Goal: Task Accomplishment & Management: Use online tool/utility

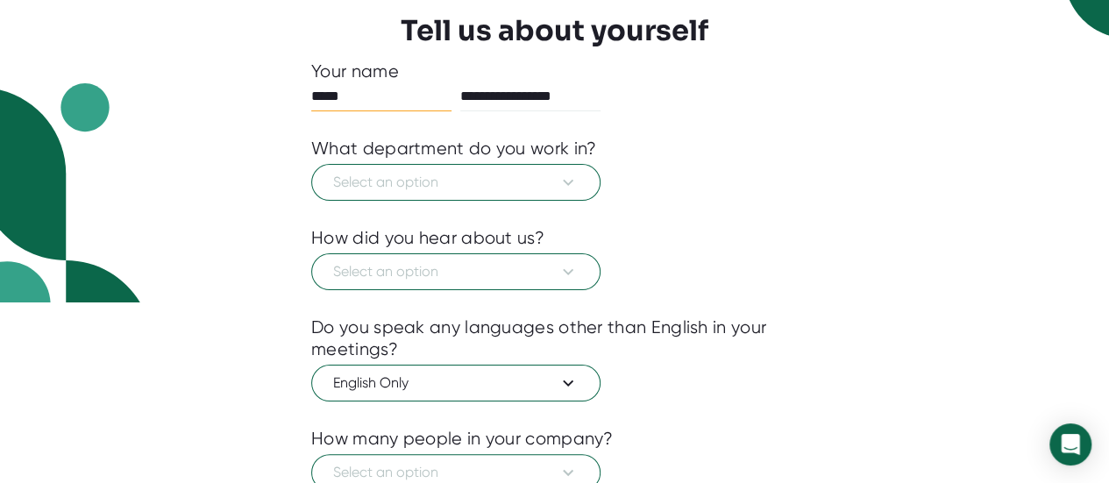
scroll to position [308, 0]
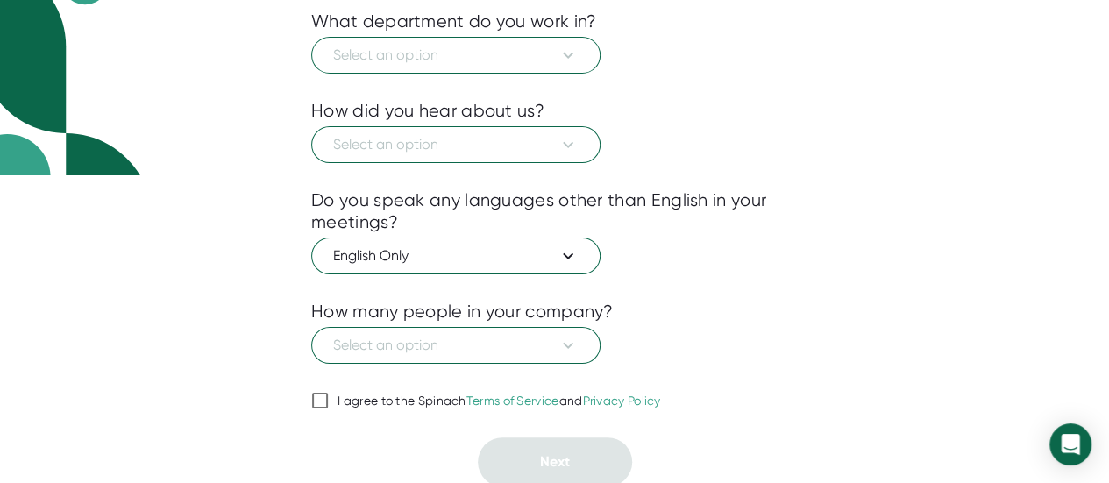
click at [349, 394] on div "I agree to the Spinach Terms of Service and Privacy Policy" at bounding box center [498, 401] width 323 height 16
click at [329, 394] on input "I agree to the Spinach Terms of Service and Privacy Policy" at bounding box center [320, 400] width 18 height 21
checkbox input "true"
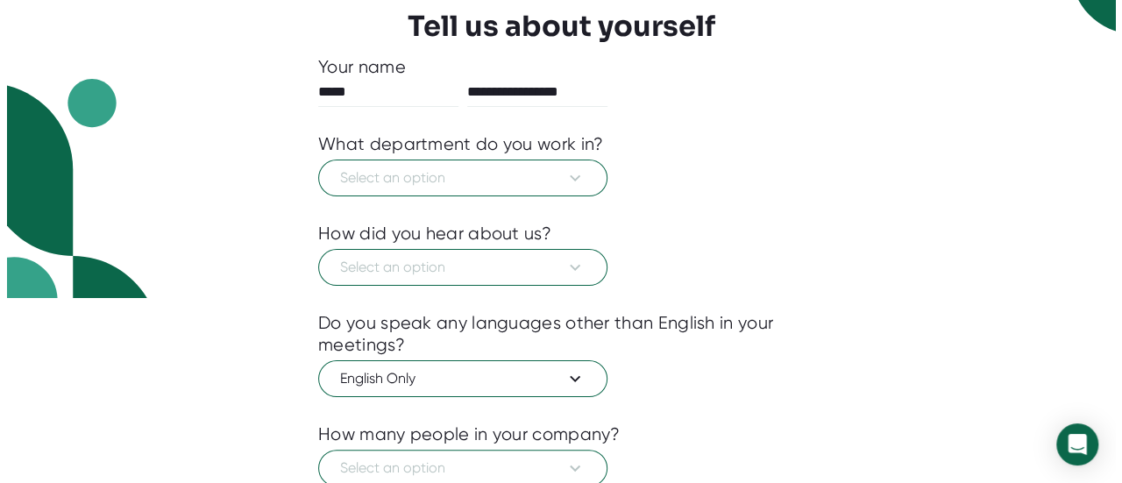
scroll to position [184, 0]
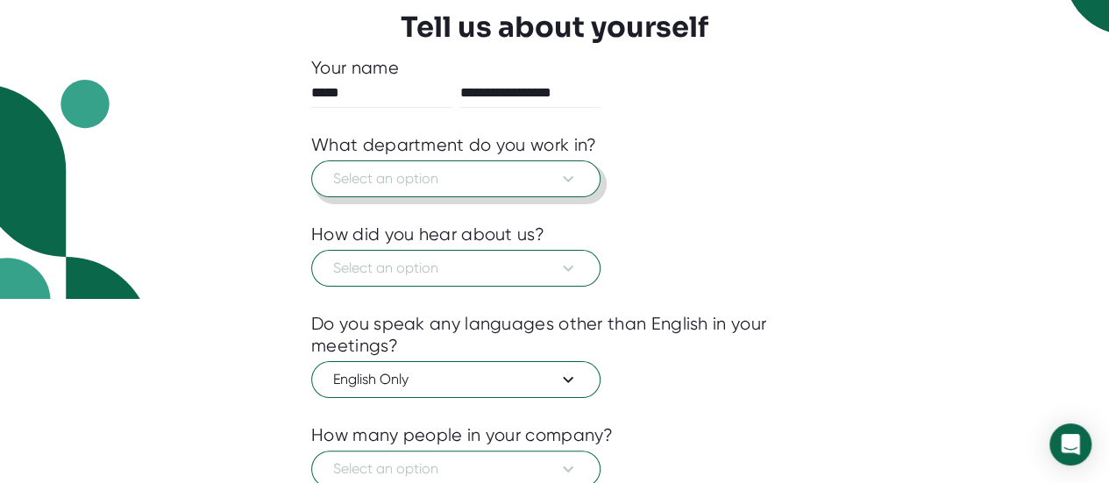
click at [380, 183] on span "Select an option" at bounding box center [455, 178] width 245 height 21
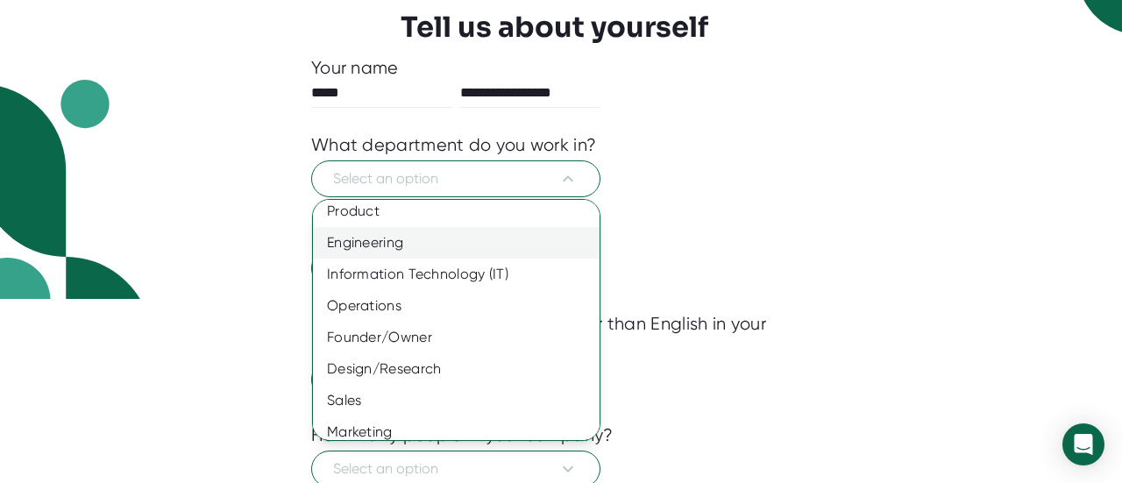
scroll to position [9, 0]
click at [372, 252] on div "Engineering" at bounding box center [463, 242] width 300 height 32
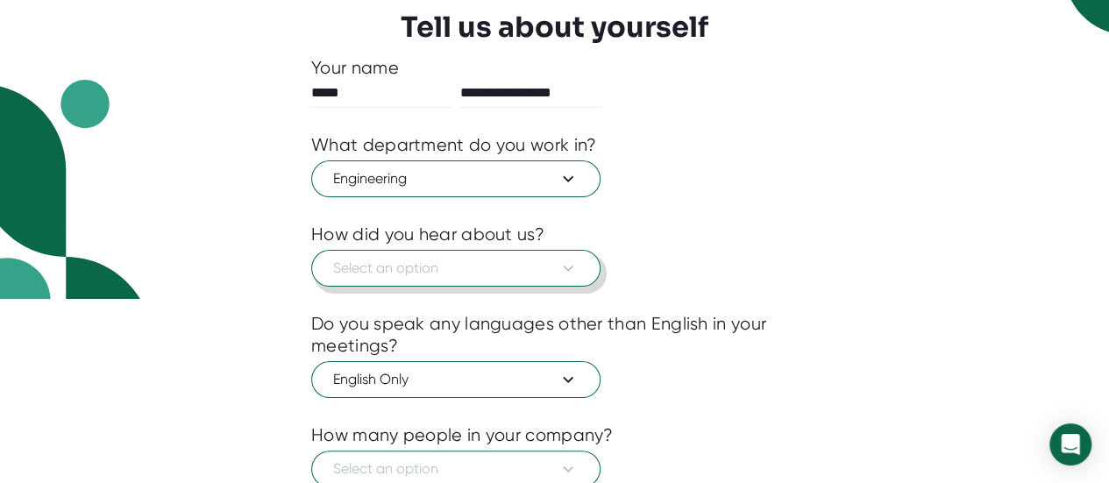
click at [370, 277] on button "Select an option" at bounding box center [455, 268] width 289 height 37
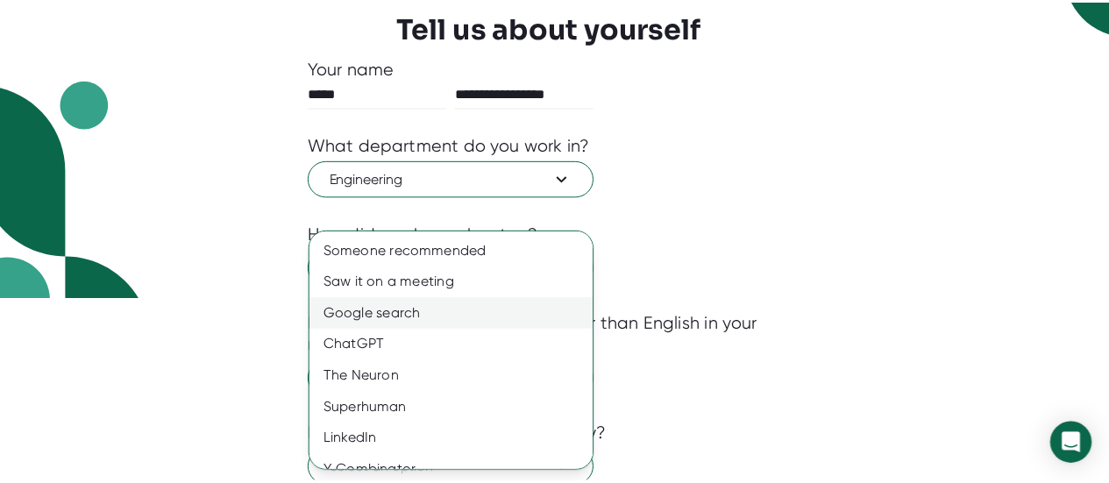
scroll to position [50, 0]
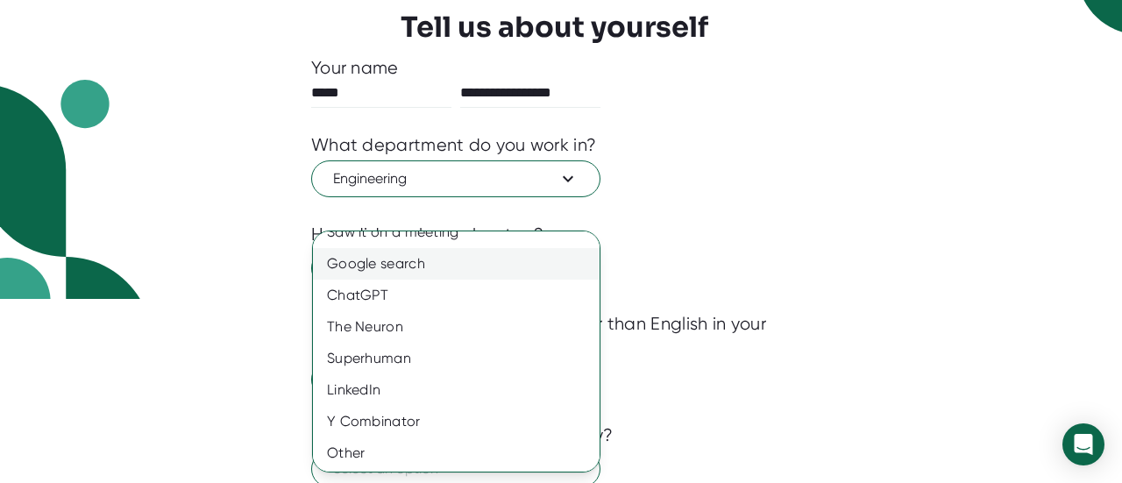
click at [338, 249] on div "Google search" at bounding box center [463, 264] width 300 height 32
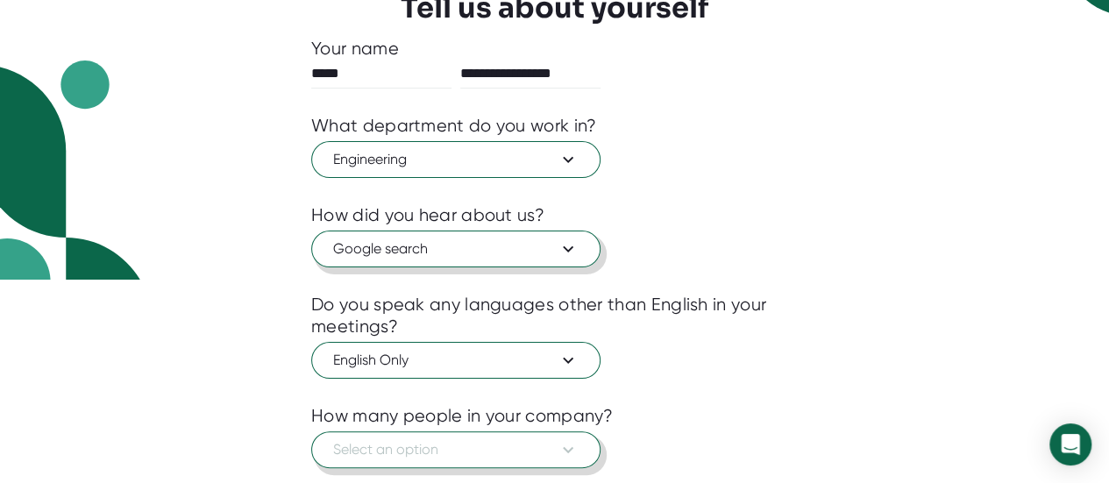
scroll to position [308, 0]
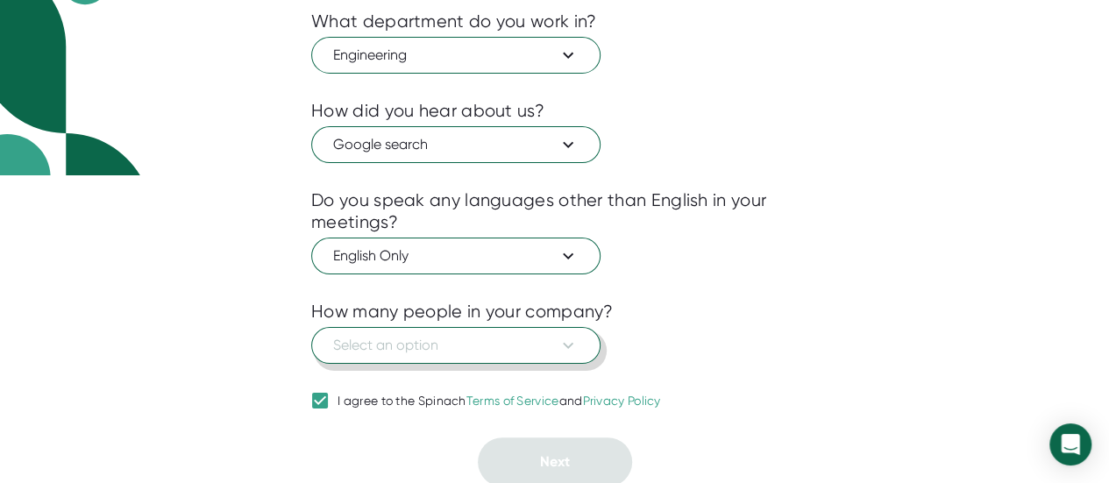
click at [355, 344] on span "Select an option" at bounding box center [455, 345] width 245 height 21
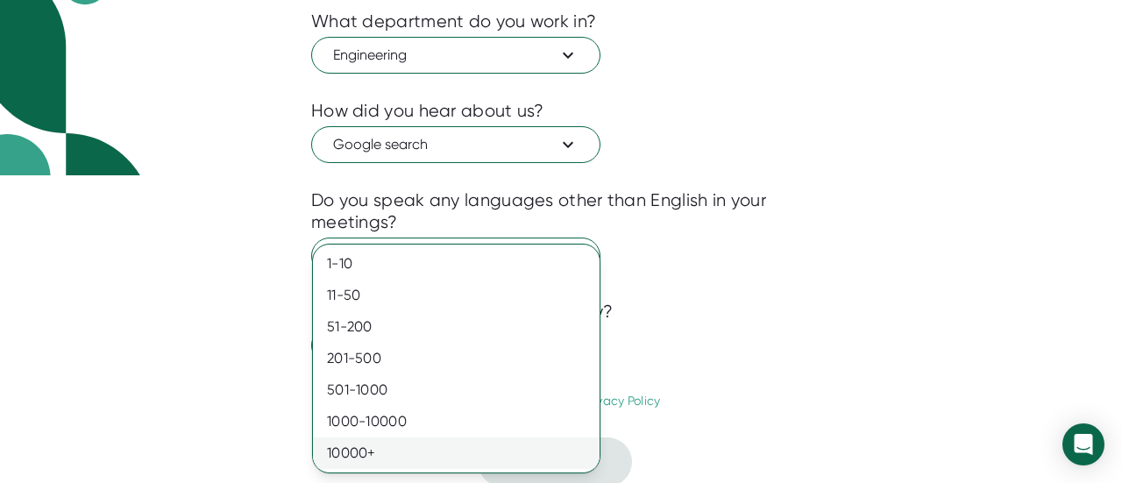
click at [374, 447] on div "10000+" at bounding box center [456, 453] width 287 height 32
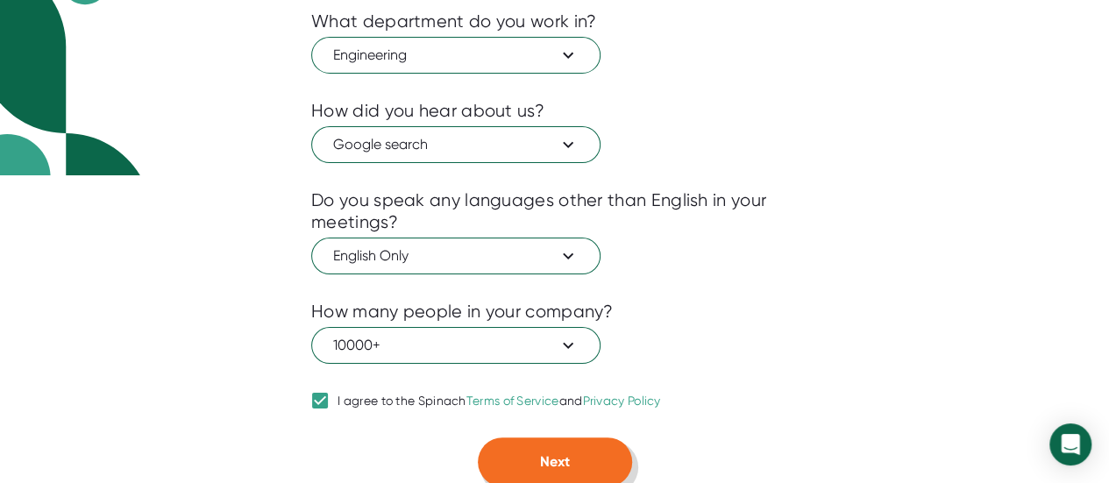
click at [506, 452] on button "Next" at bounding box center [555, 461] width 154 height 49
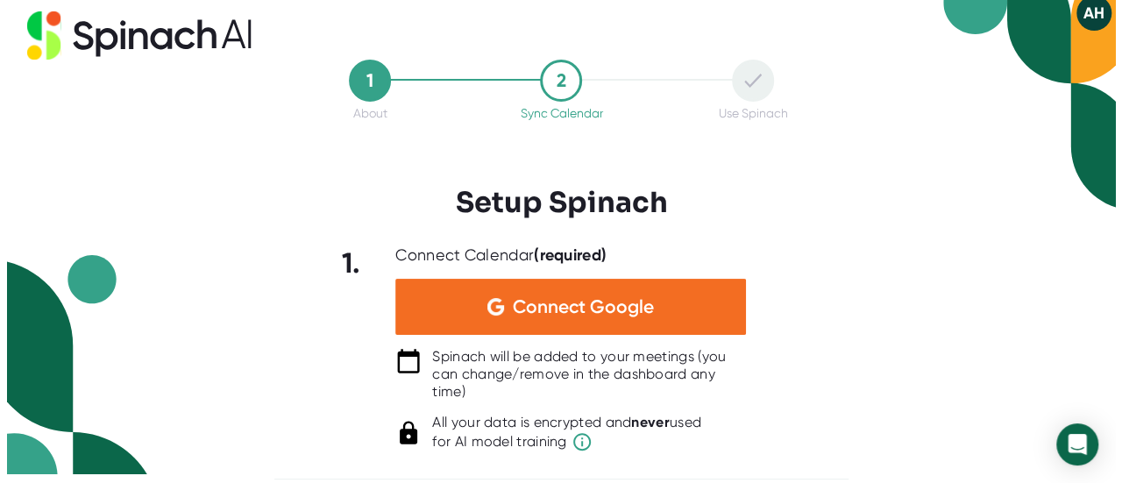
scroll to position [0, 0]
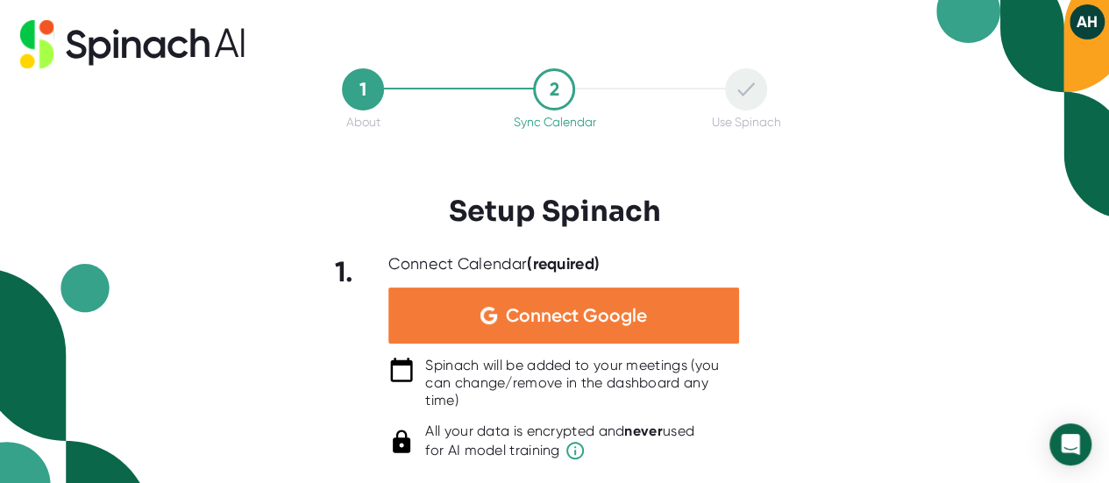
click at [505, 315] on div "Connect Google" at bounding box center [563, 315] width 351 height 56
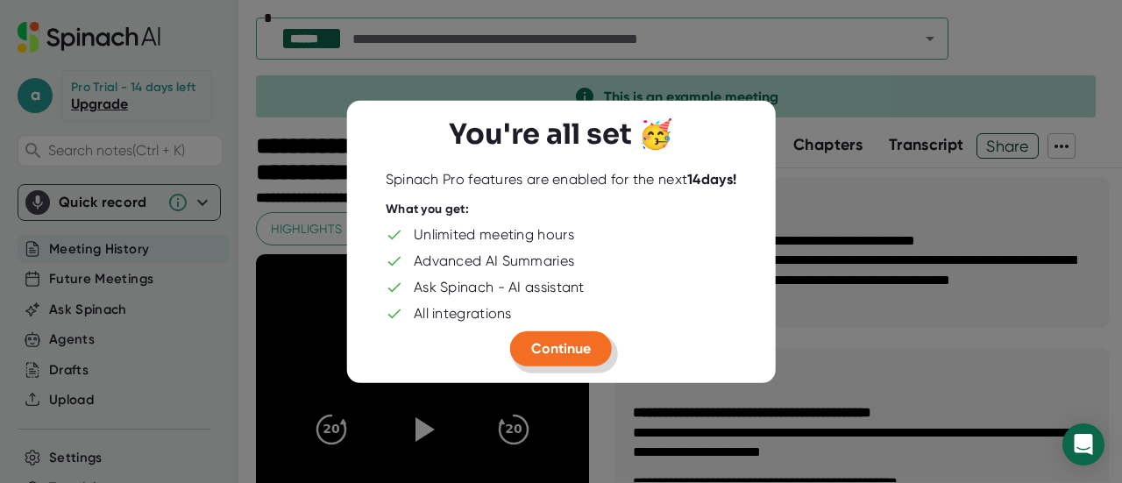
click at [591, 333] on button "Continue" at bounding box center [561, 347] width 102 height 35
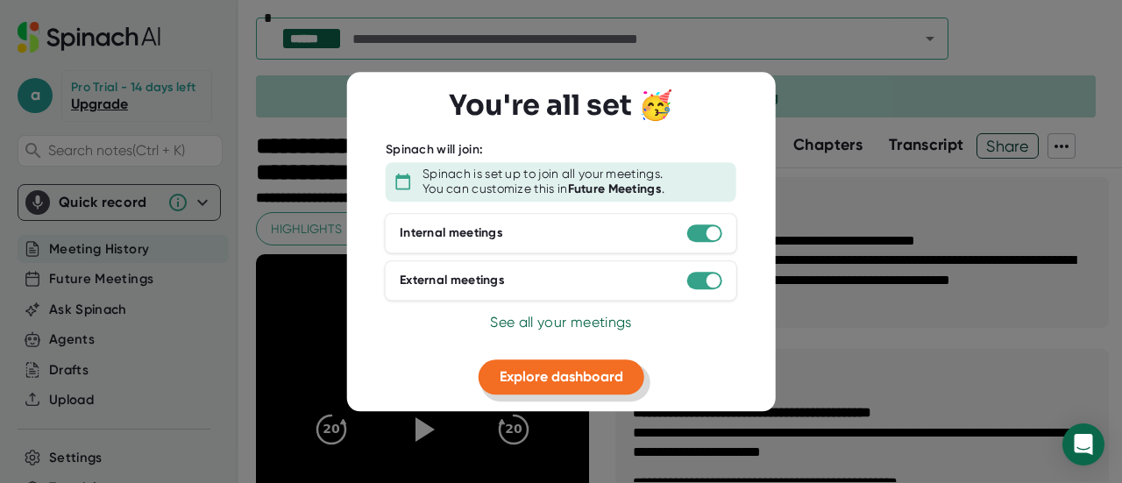
click at [591, 371] on span "Explore dashboard" at bounding box center [561, 376] width 124 height 17
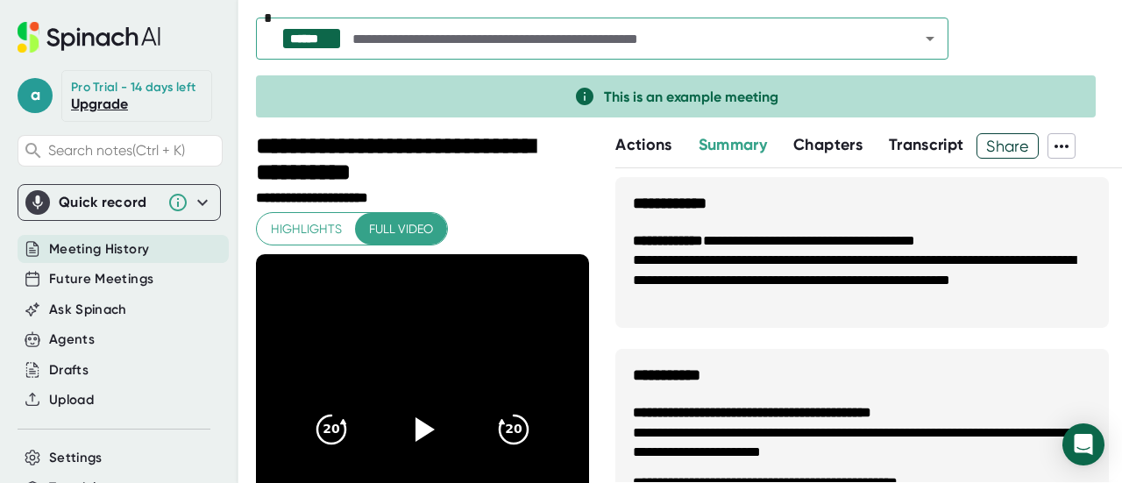
click at [192, 213] on icon at bounding box center [202, 202] width 21 height 21
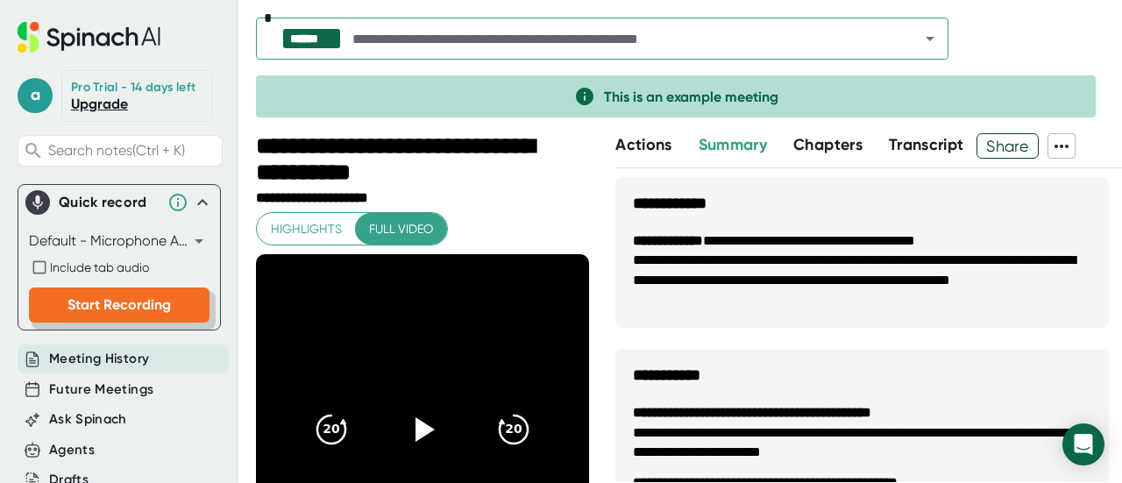
click at [136, 310] on button "Start Recording" at bounding box center [119, 304] width 181 height 35
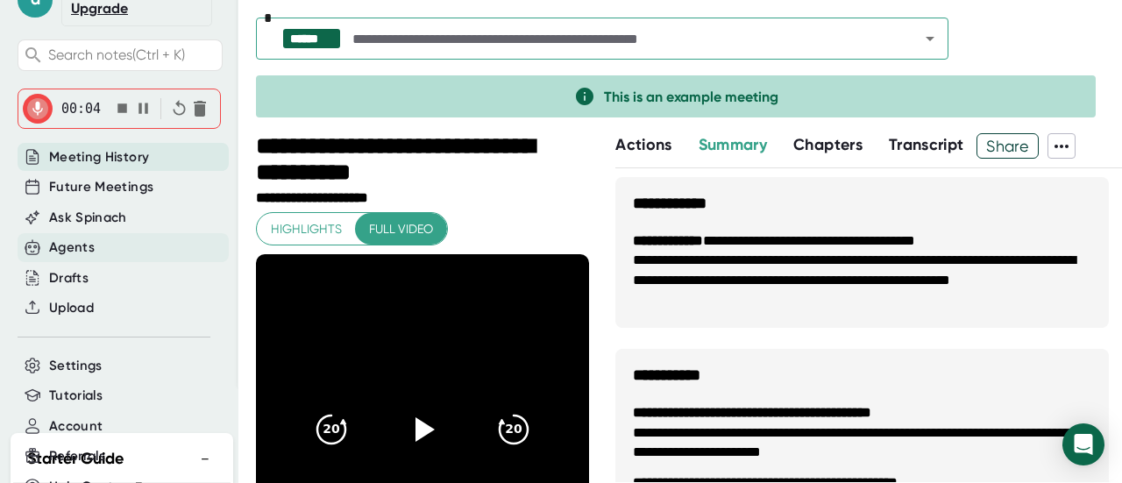
scroll to position [97, 0]
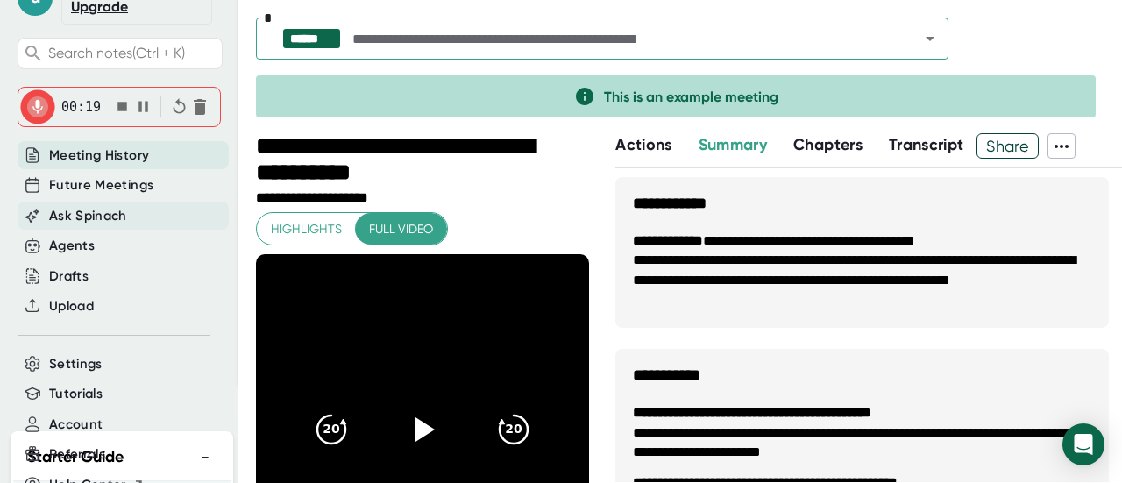
click at [144, 230] on div "Ask Spinach" at bounding box center [123, 216] width 211 height 29
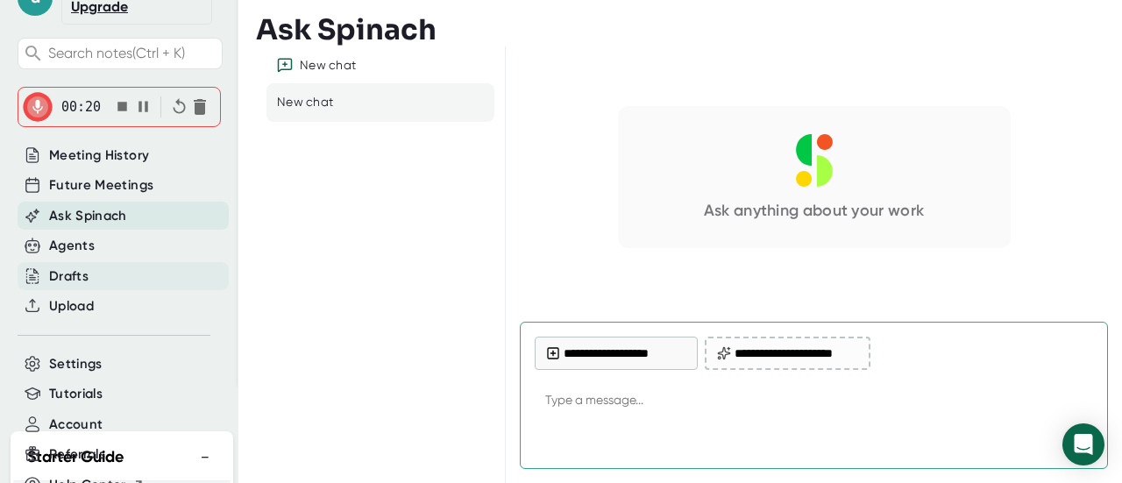
type textarea "x"
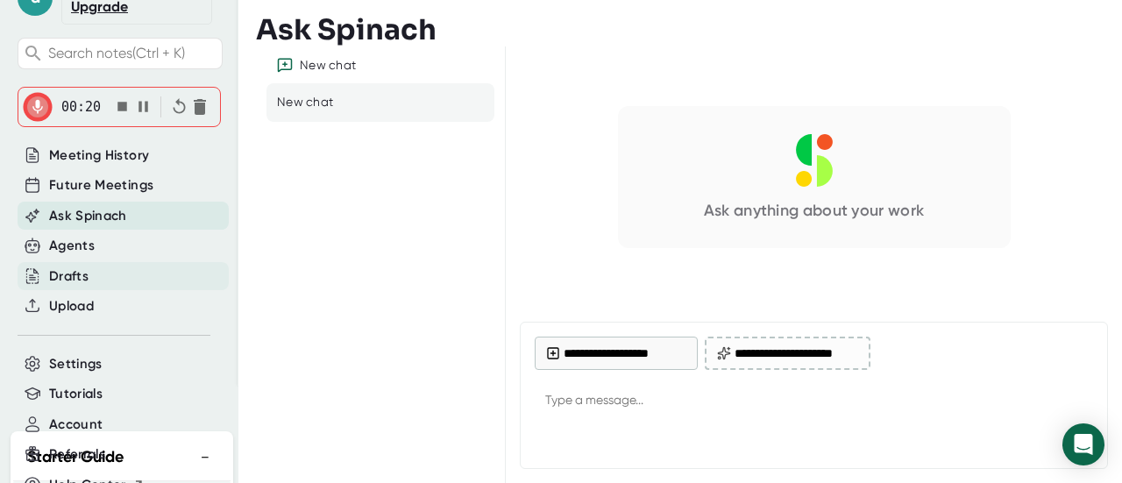
click at [144, 281] on div "Drafts" at bounding box center [123, 276] width 211 height 29
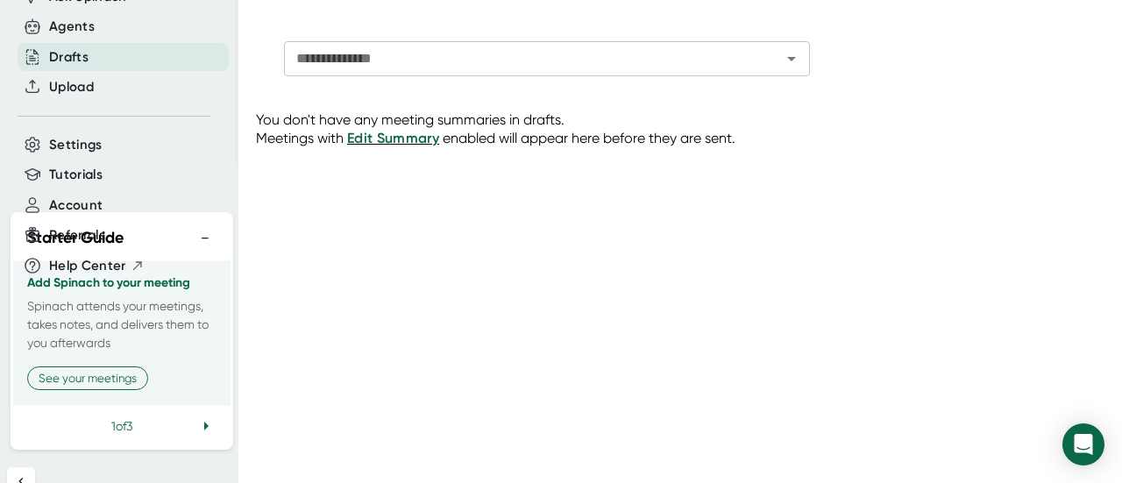
scroll to position [320, 0]
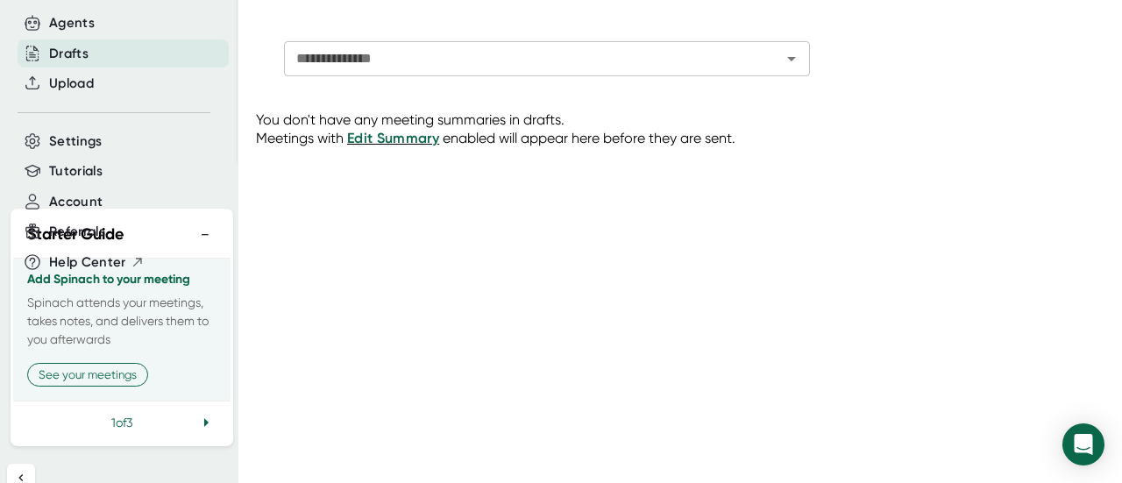
click at [195, 433] on icon at bounding box center [205, 422] width 21 height 21
click at [204, 421] on icon at bounding box center [206, 422] width 4 height 9
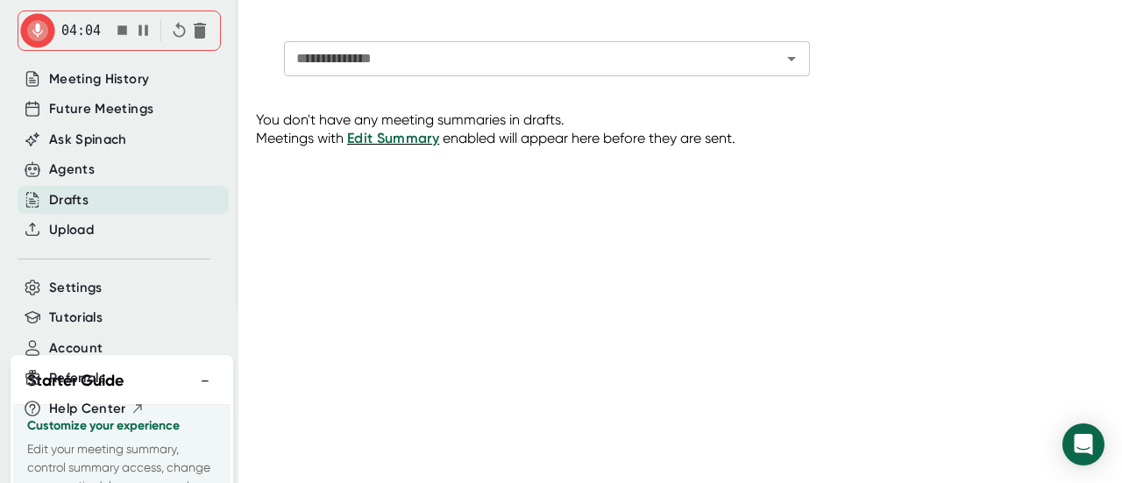
scroll to position [154, 0]
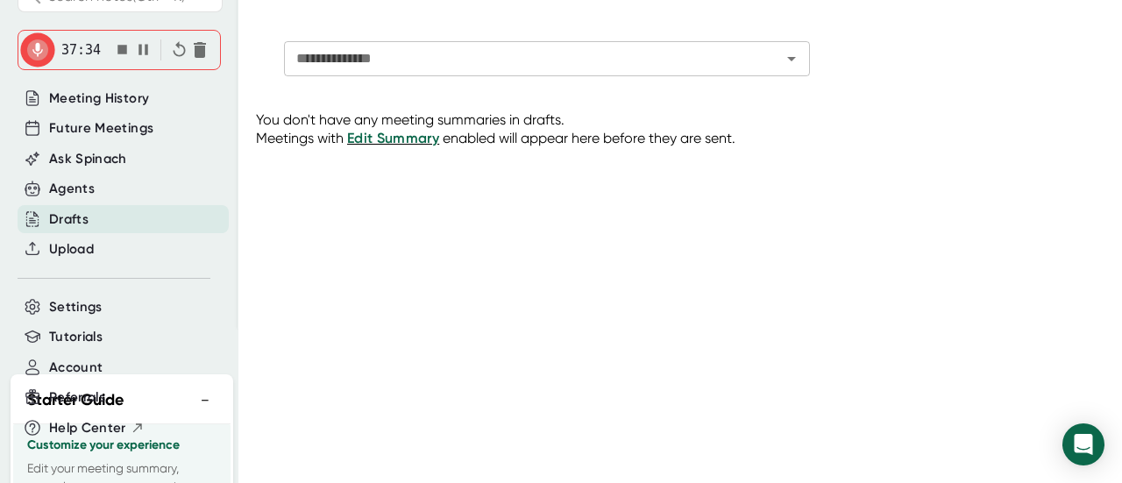
click at [138, 59] on icon "button" at bounding box center [143, 49] width 18 height 18
click at [117, 54] on icon "button" at bounding box center [122, 50] width 10 height 10
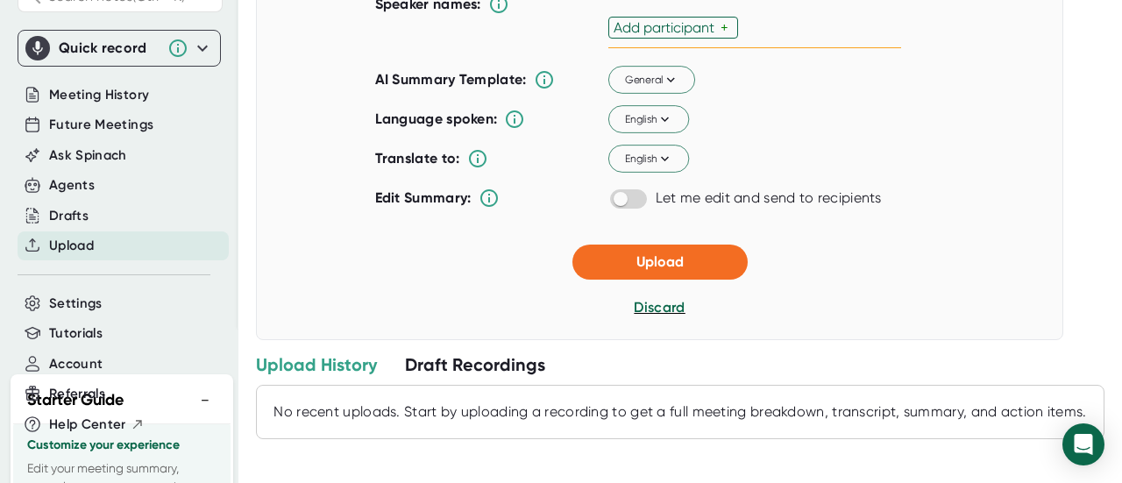
scroll to position [426, 0]
click at [636, 263] on span "Upload" at bounding box center [659, 261] width 47 height 17
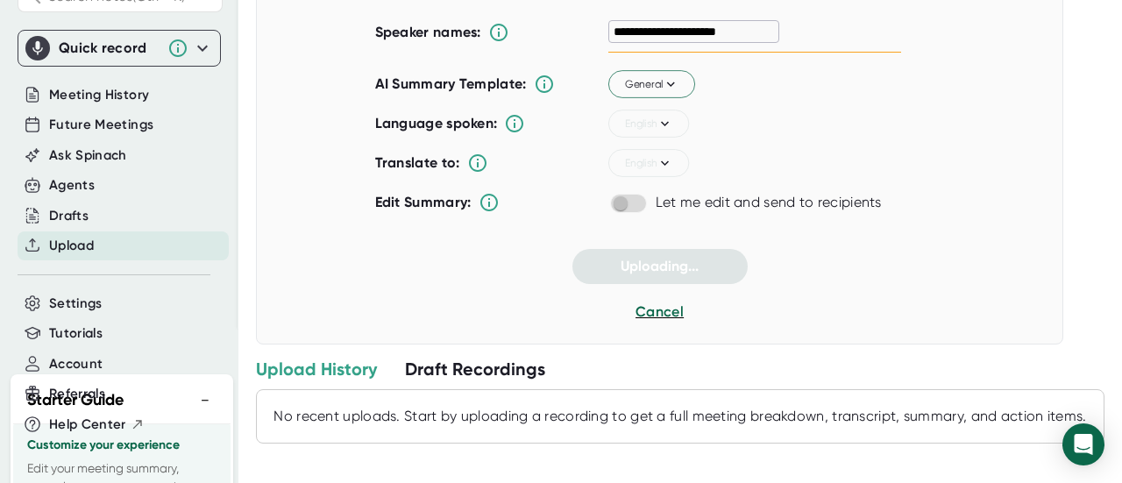
click at [626, 213] on div "Edit Summary: Let me edit and send to recipients" at bounding box center [638, 202] width 526 height 37
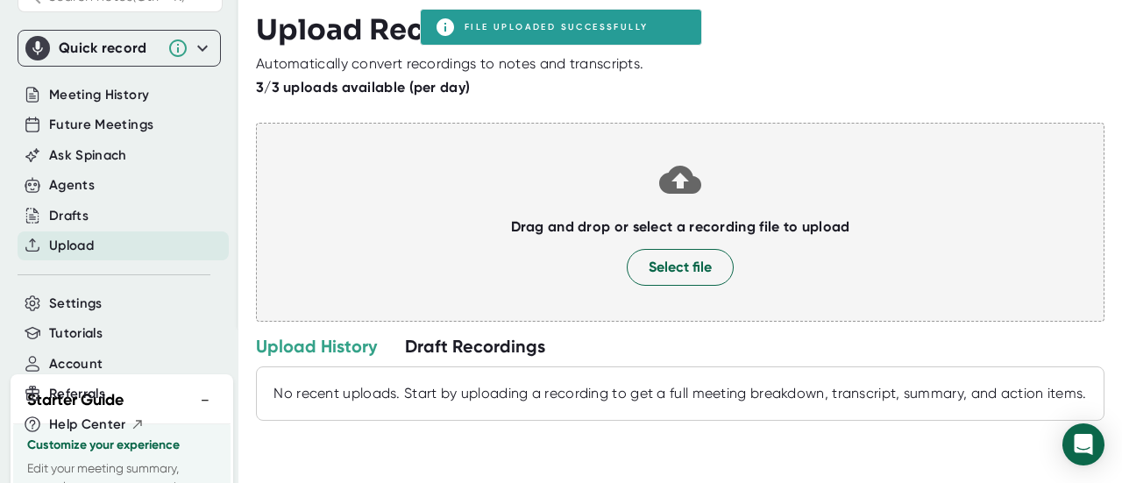
scroll to position [0, 0]
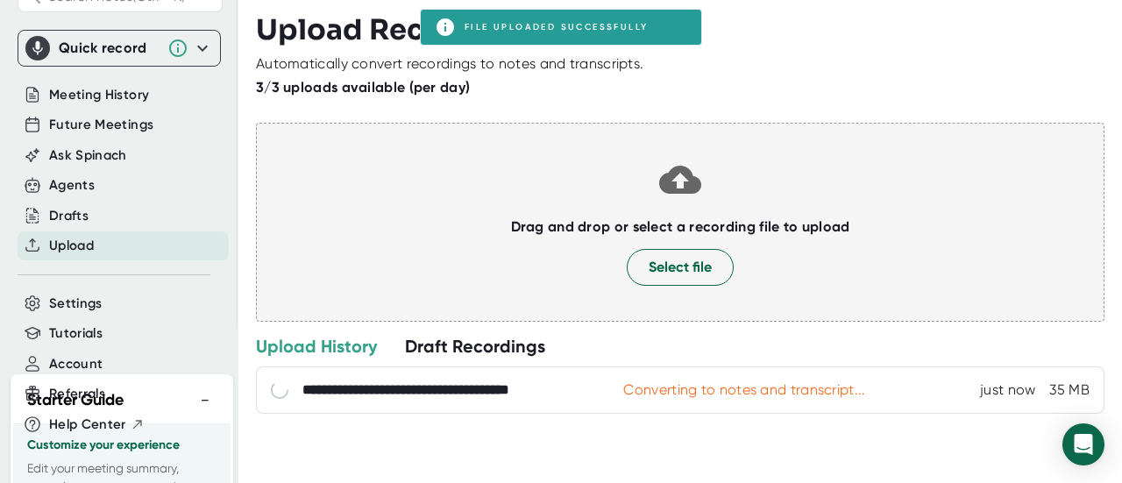
click at [620, 206] on div "Drag and drop or select a recording file to upload Select file" at bounding box center [680, 222] width 848 height 199
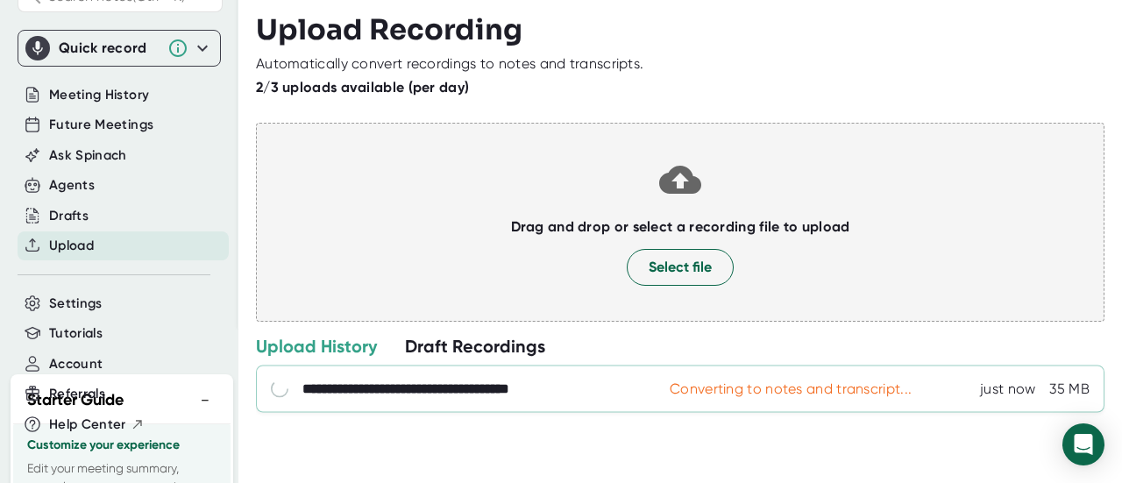
click at [737, 376] on div "**********" at bounding box center [680, 388] width 848 height 47
